Goal: Task Accomplishment & Management: Complete application form

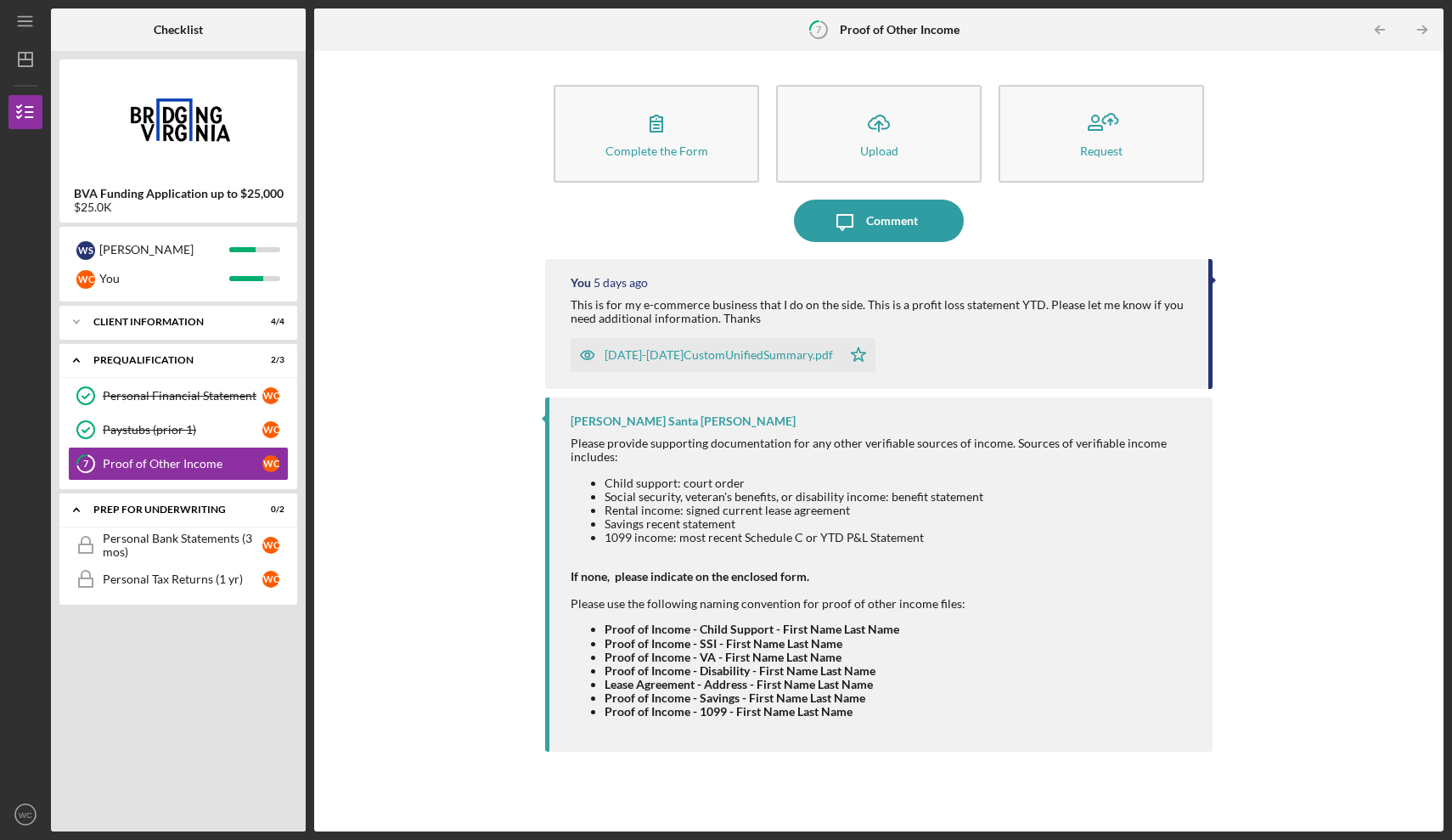
scroll to position [59, 0]
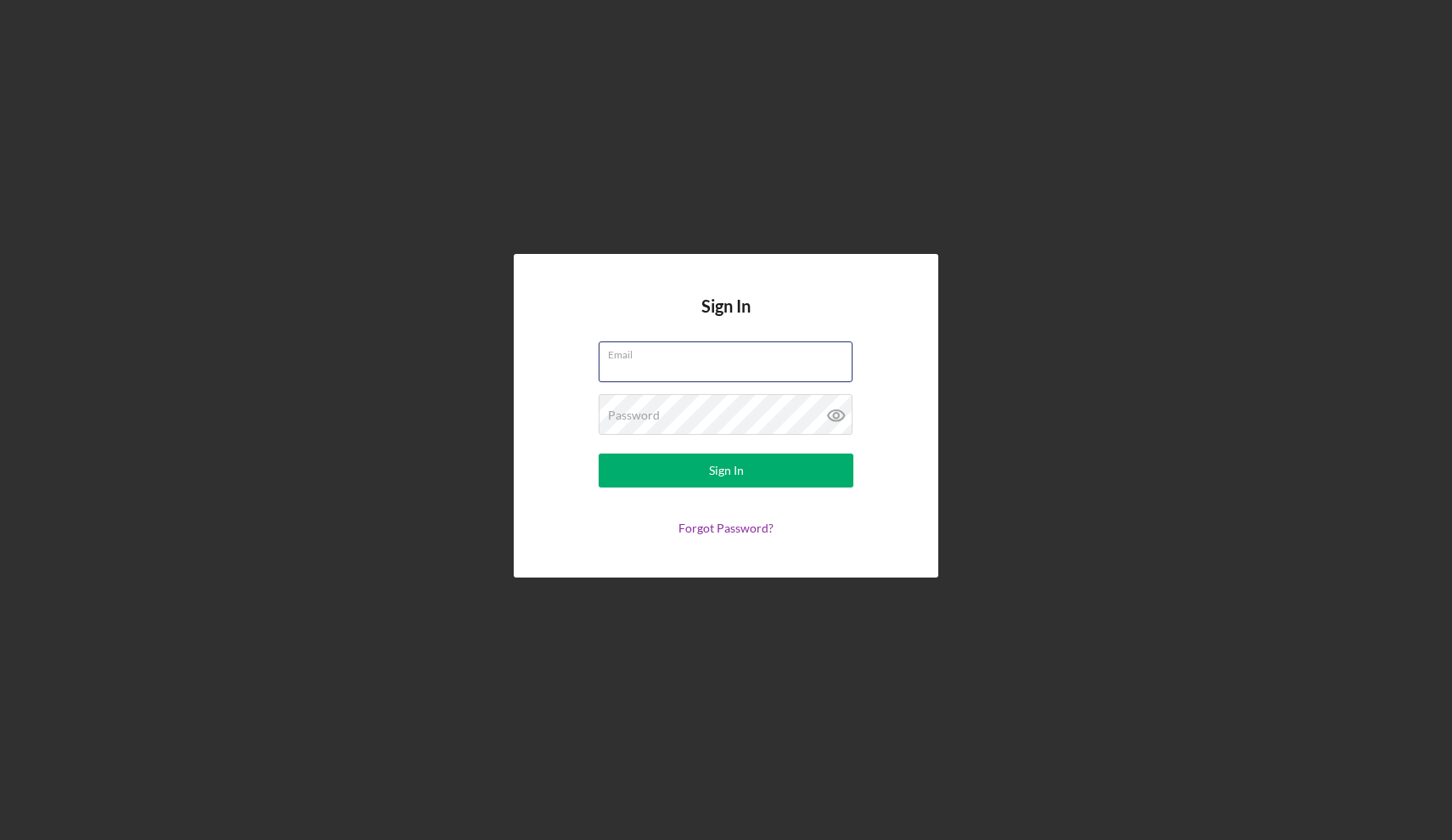
type input "[EMAIL_ADDRESS][DOMAIN_NAME]"
click at [726, 471] on button "Sign In" at bounding box center [726, 471] width 255 height 34
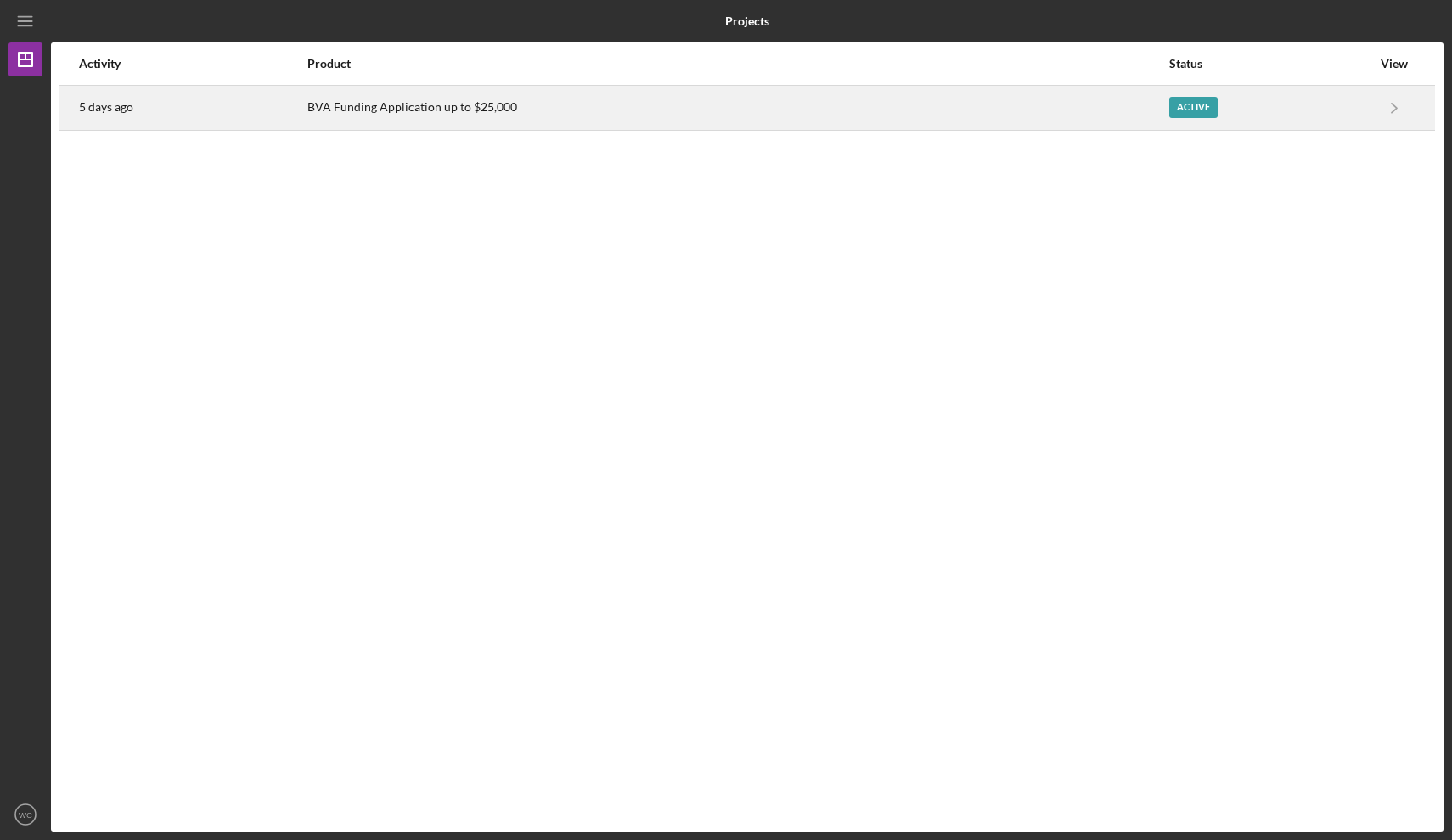
click at [332, 113] on div "BVA Funding Application up to $25,000" at bounding box center [738, 107] width 861 height 42
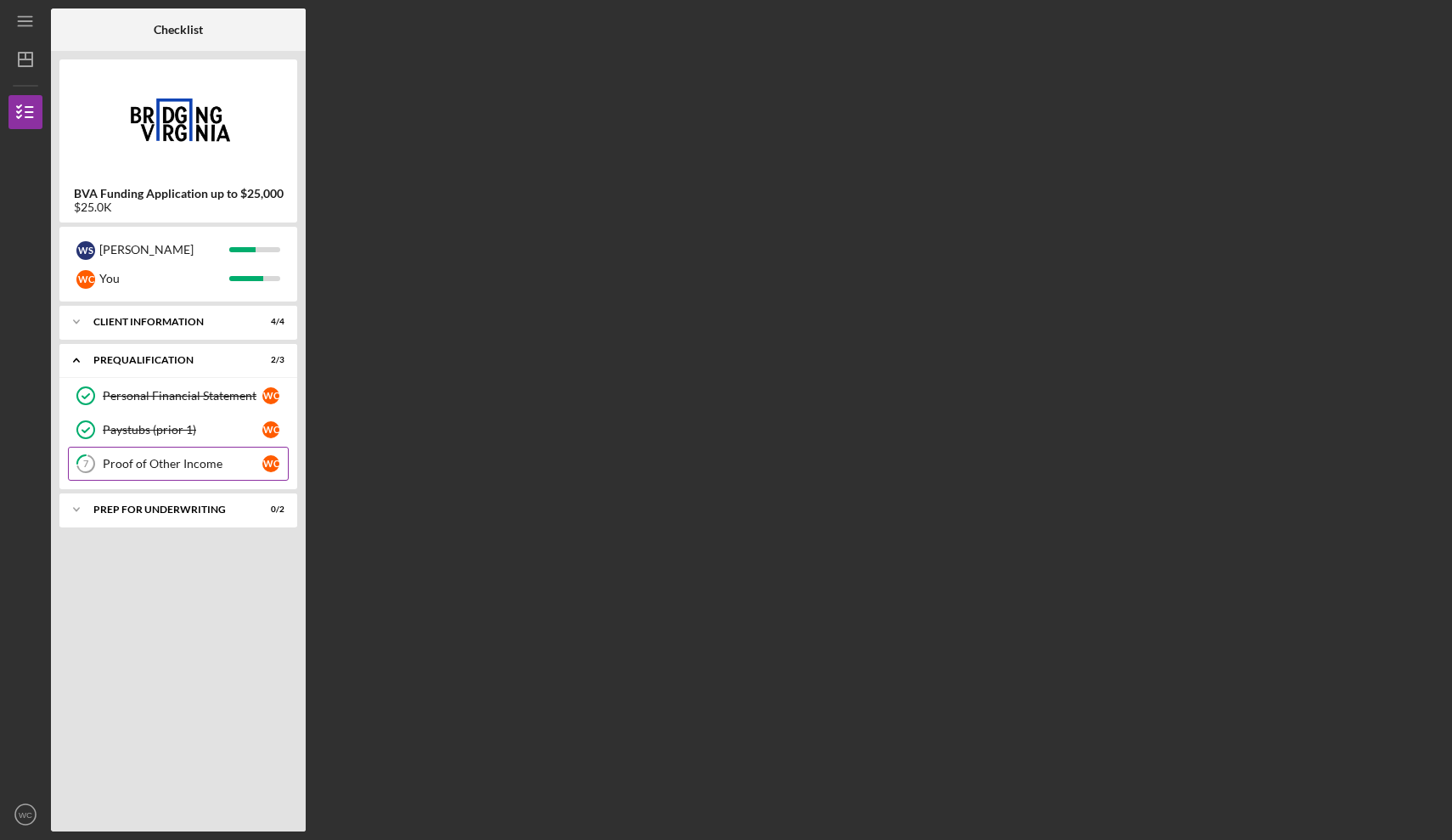
click at [177, 467] on div "Proof of Other Income" at bounding box center [183, 463] width 159 height 13
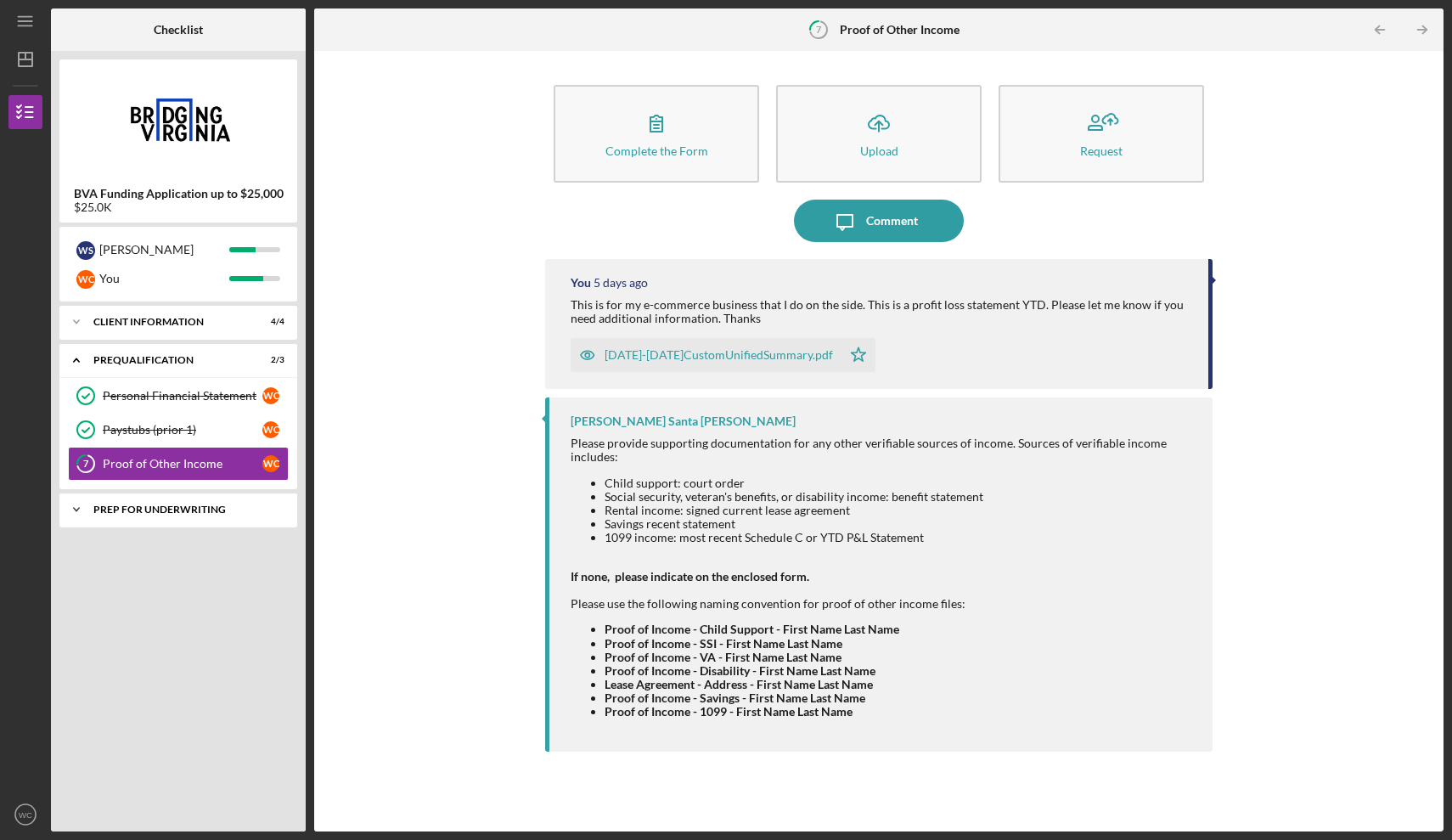
click at [176, 521] on div "Icon/Expander Prep for Underwriting 0 / 2" at bounding box center [178, 510] width 238 height 34
click at [179, 551] on div "Personal Bank Statements (3 mos)" at bounding box center [183, 545] width 159 height 27
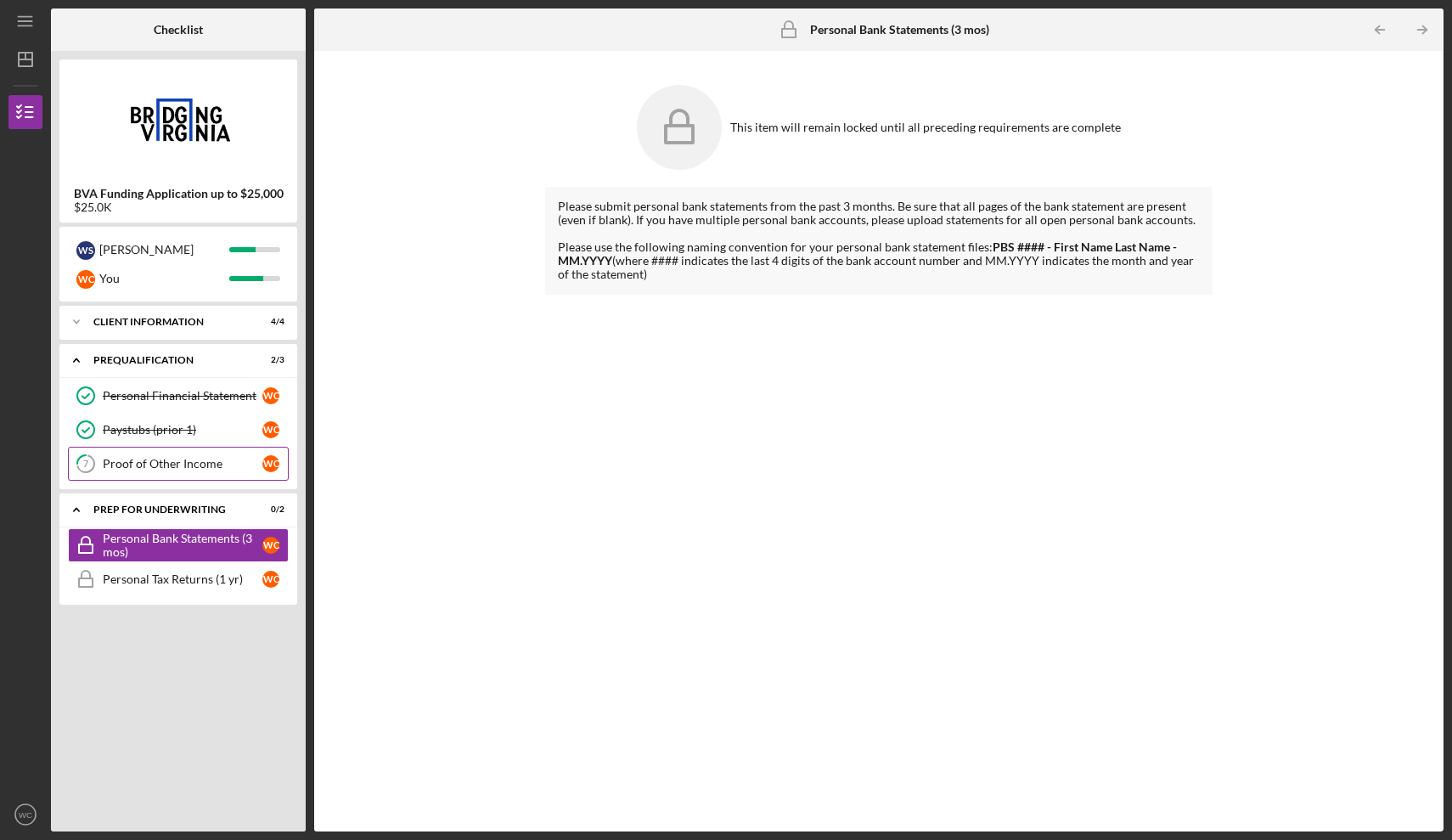
click at [171, 469] on div "Proof of Other Income" at bounding box center [183, 463] width 159 height 13
